Goal: Navigation & Orientation: Find specific page/section

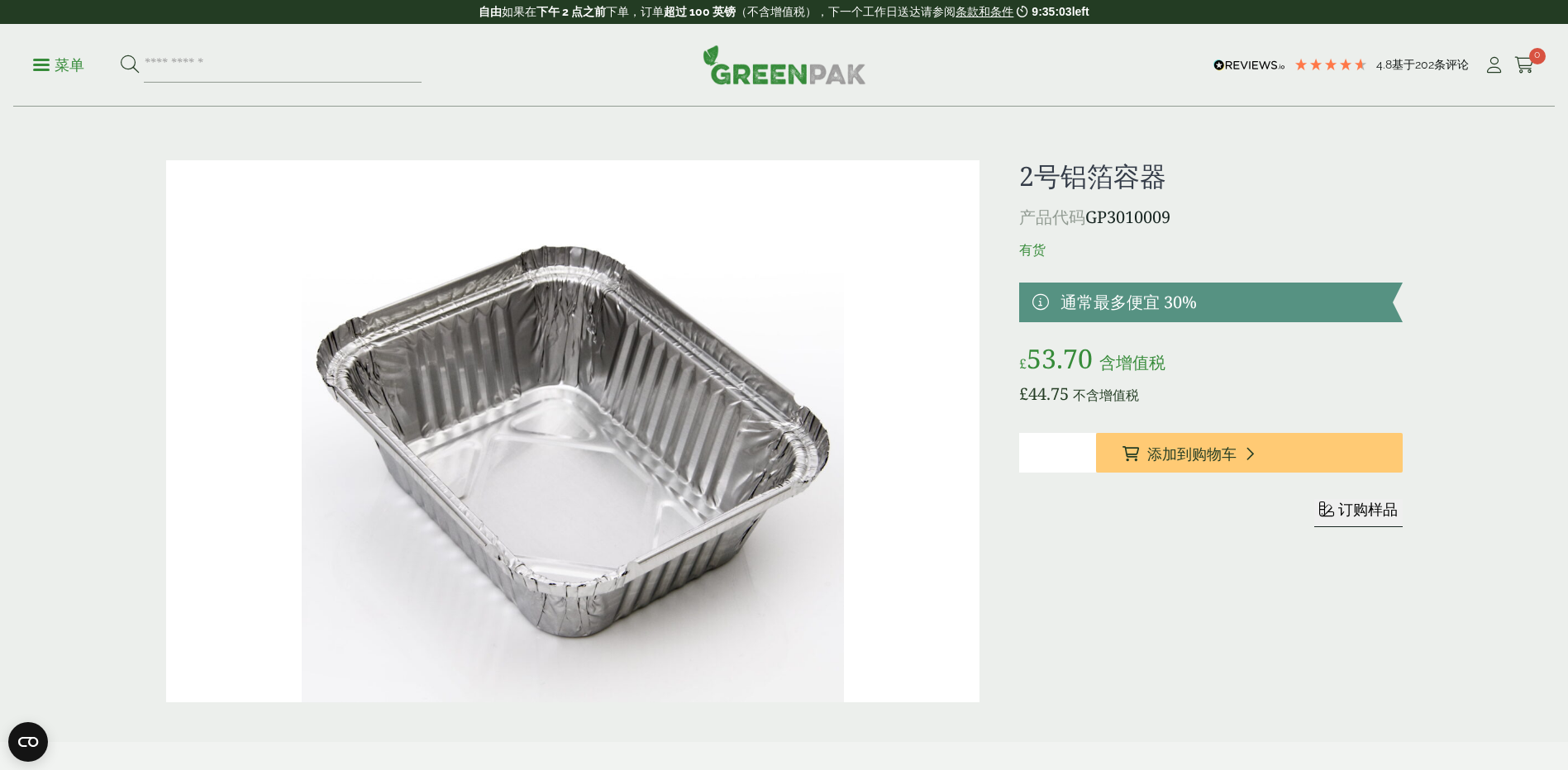
click at [49, 51] on ul "菜单" at bounding box center [227, 65] width 389 height 35
click at [49, 52] on ul "菜单" at bounding box center [227, 65] width 389 height 35
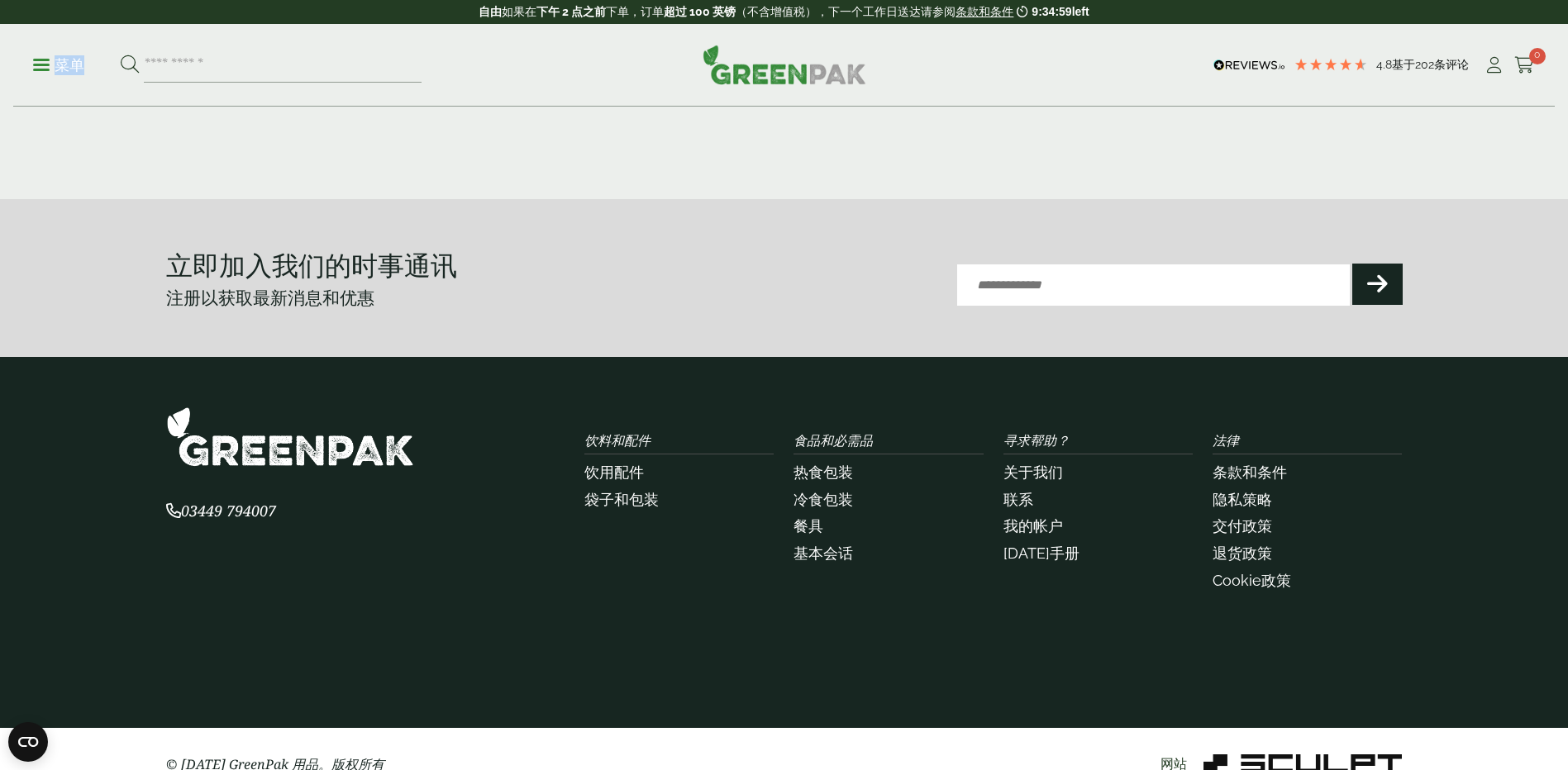
scroll to position [2427, 0]
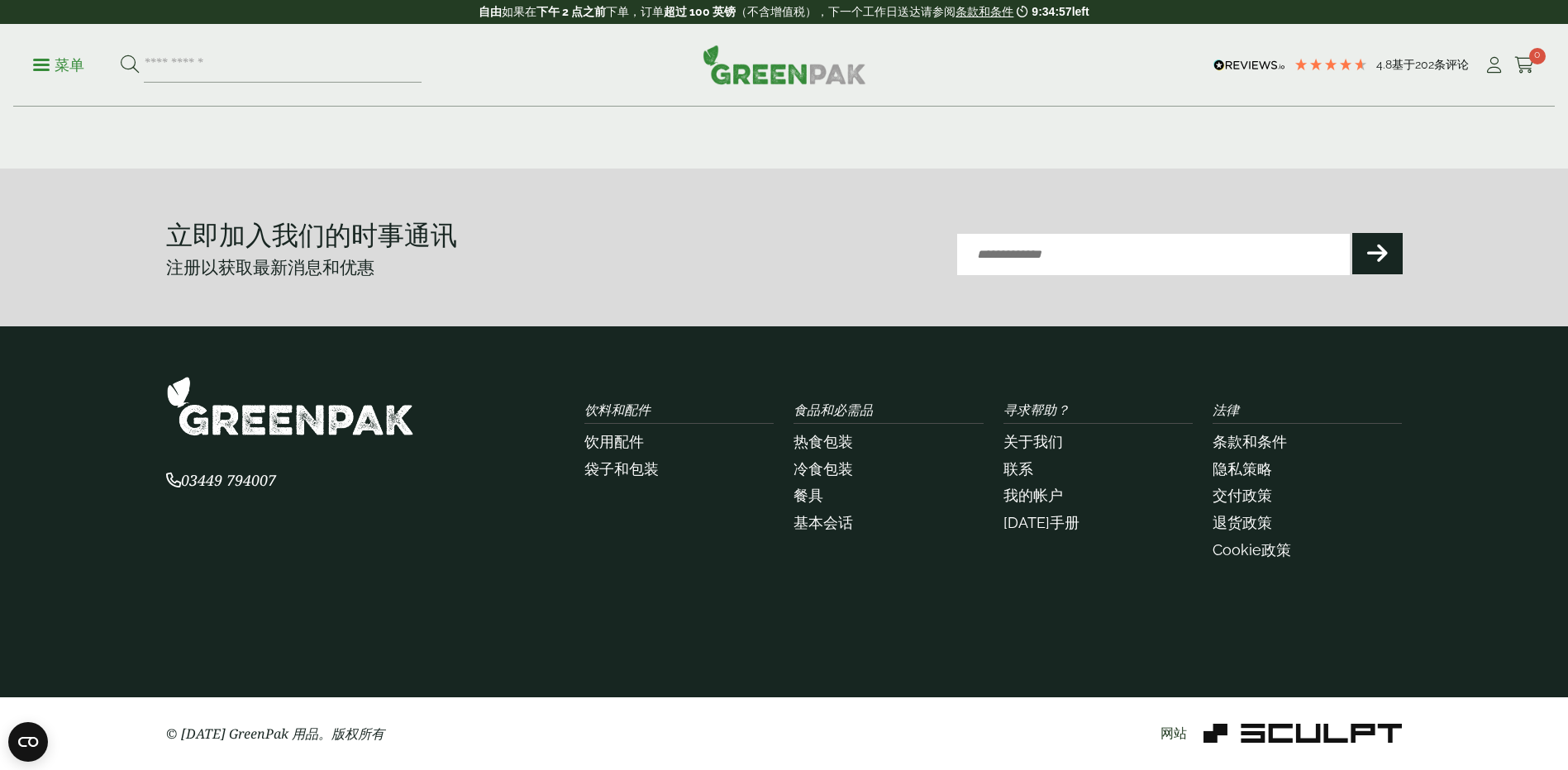
click at [1037, 428] on div "寻求帮助？ 关于我们 联系 我的帐户 [DATE]手册" at bounding box center [1097, 467] width 189 height 131
click at [1038, 442] on link "关于我们" at bounding box center [1032, 441] width 60 height 17
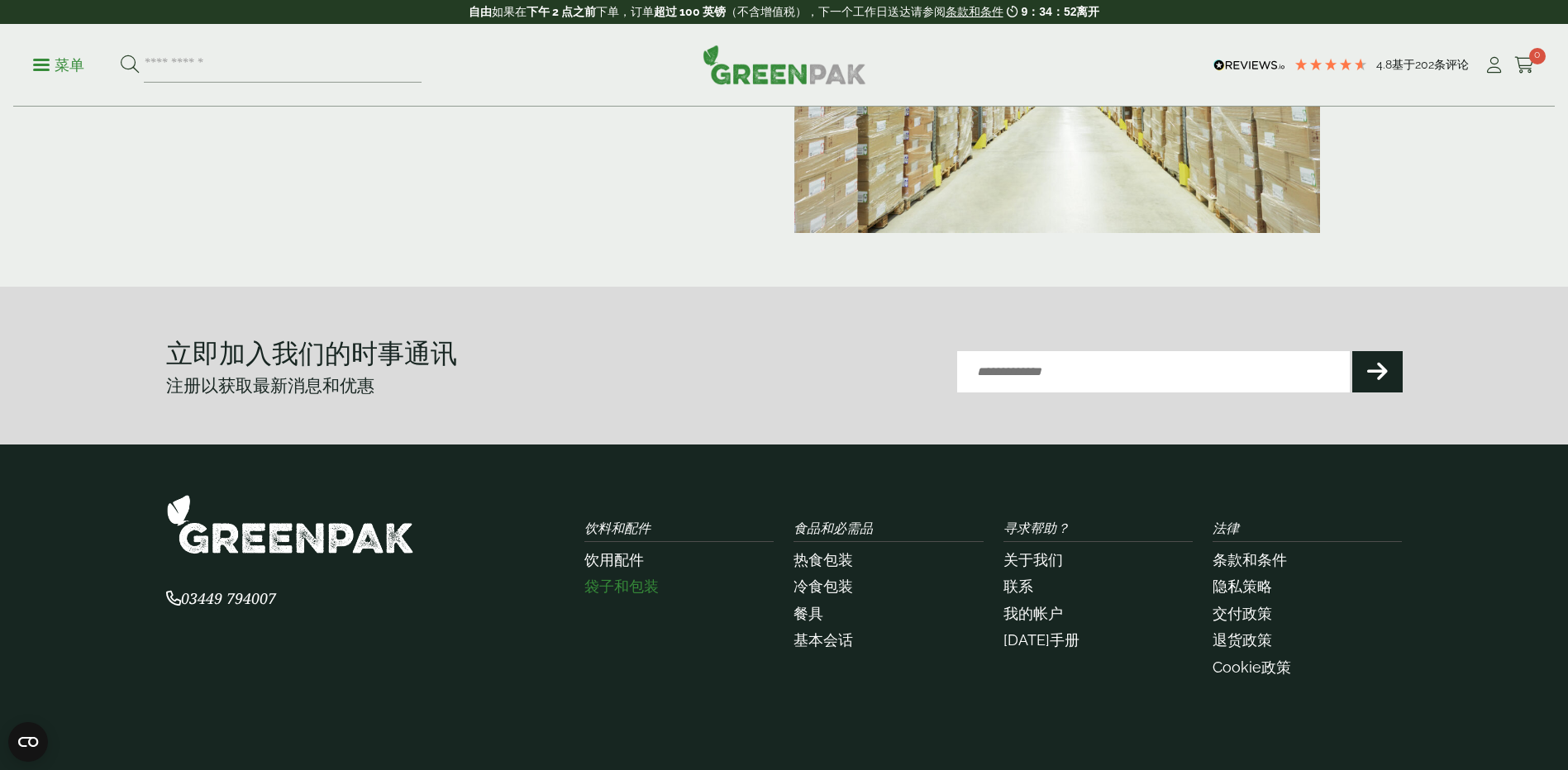
scroll to position [464, 0]
